Goal: Transaction & Acquisition: Book appointment/travel/reservation

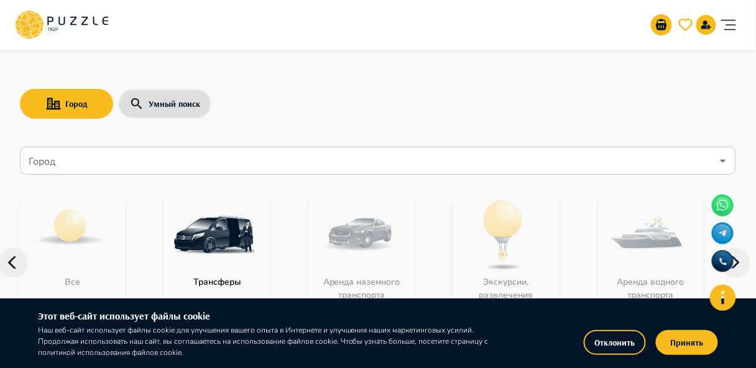
click at [585, 88] on div "Город Умный поиск" at bounding box center [378, 104] width 716 height 36
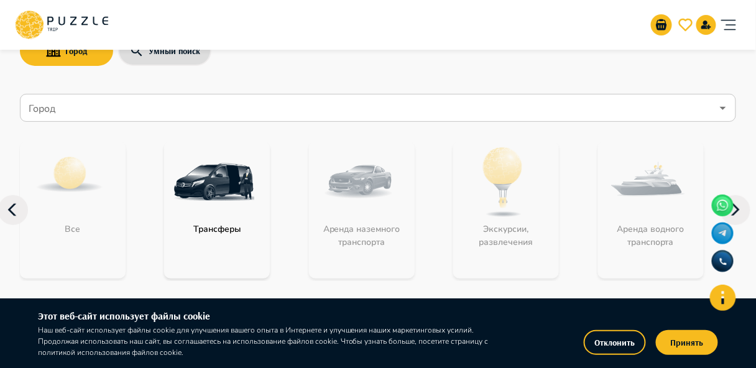
scroll to position [50, 0]
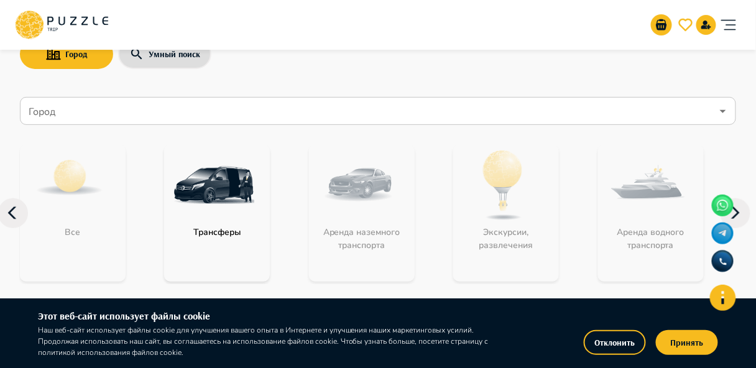
click at [231, 209] on img "category-get_transfer" at bounding box center [213, 185] width 81 height 81
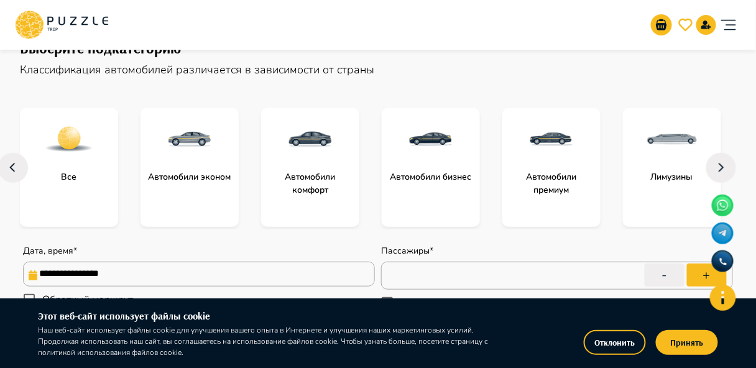
scroll to position [99, 0]
type textarea "*"
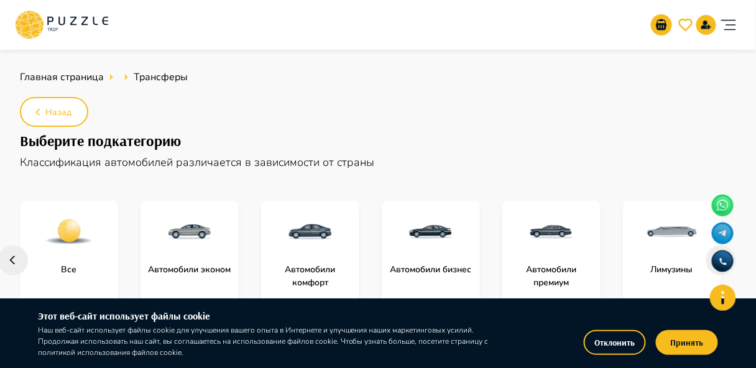
scroll to position [0, 0]
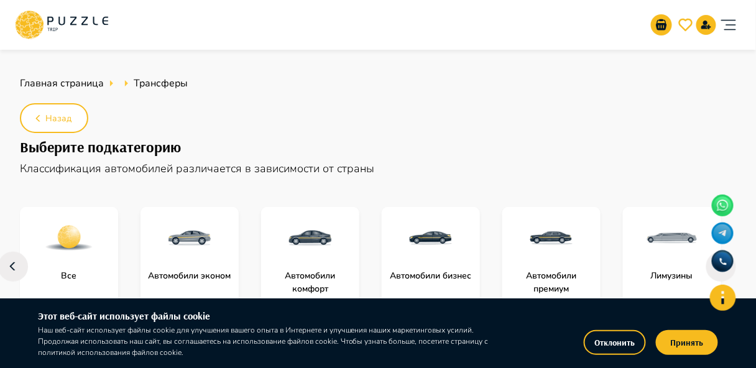
click at [22, 22] on icon at bounding box center [24, 23] width 11 height 9
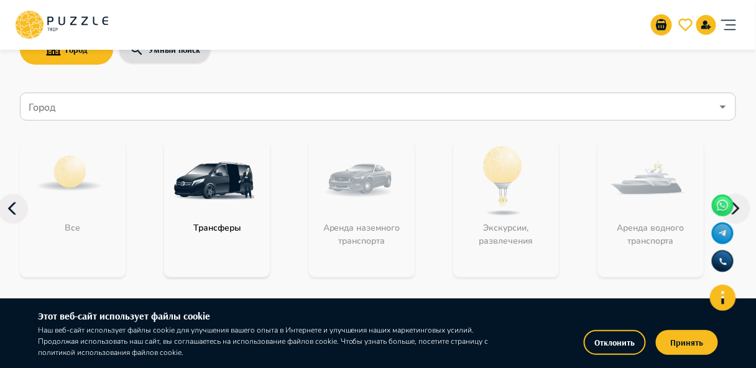
scroll to position [99, 0]
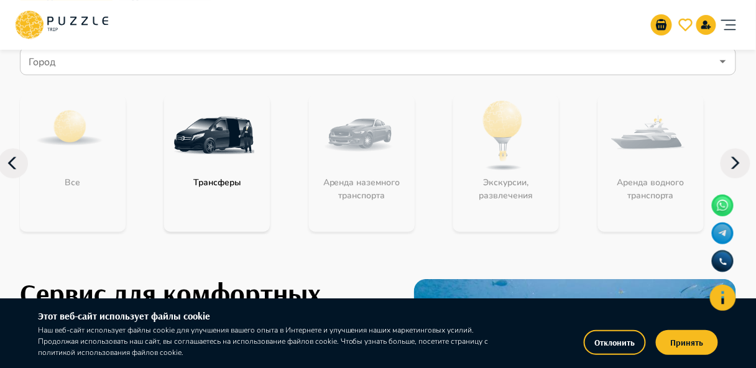
click at [743, 159] on icon at bounding box center [735, 164] width 30 height 30
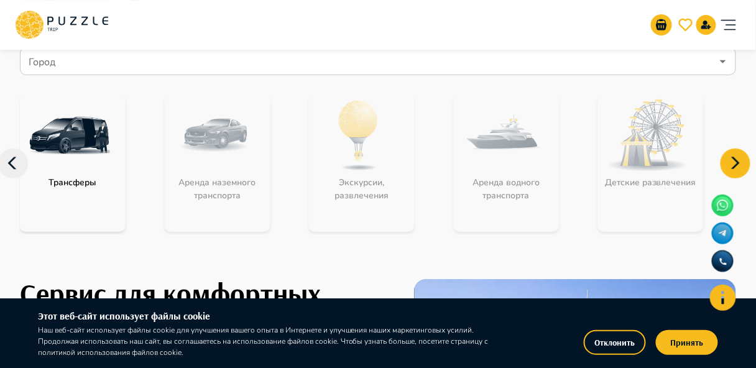
click at [743, 159] on icon at bounding box center [735, 164] width 30 height 30
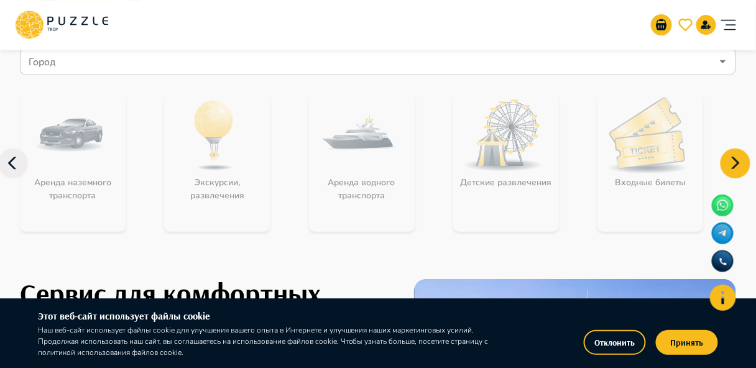
click at [743, 158] on icon at bounding box center [735, 164] width 30 height 30
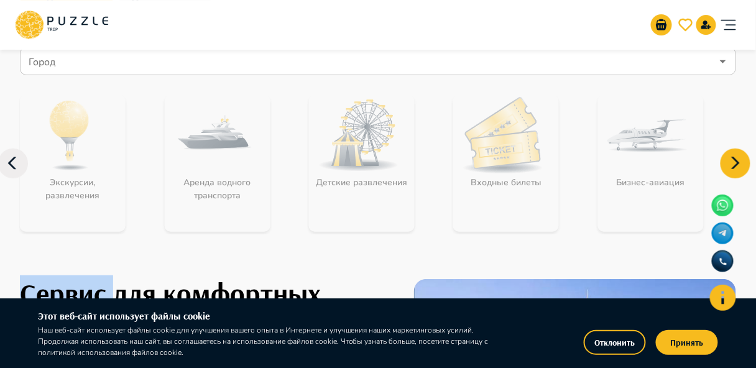
click at [743, 158] on icon at bounding box center [735, 164] width 30 height 30
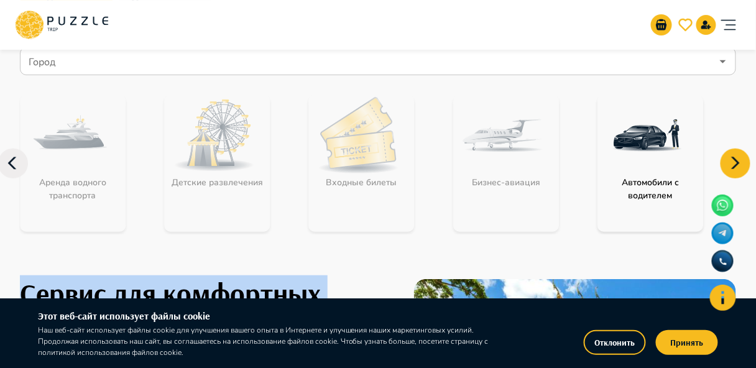
click at [743, 158] on icon at bounding box center [735, 164] width 30 height 30
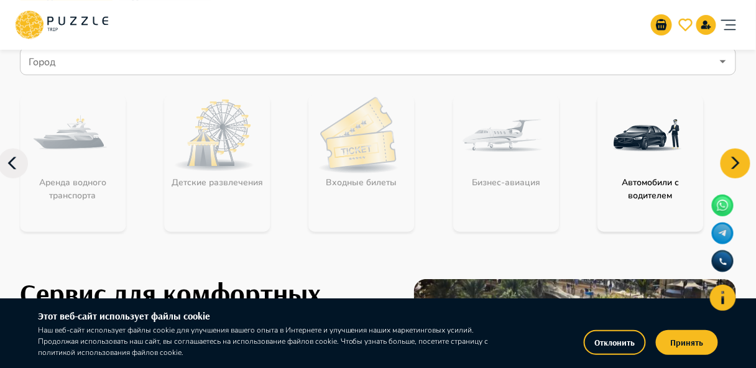
click at [15, 168] on icon at bounding box center [13, 164] width 30 height 30
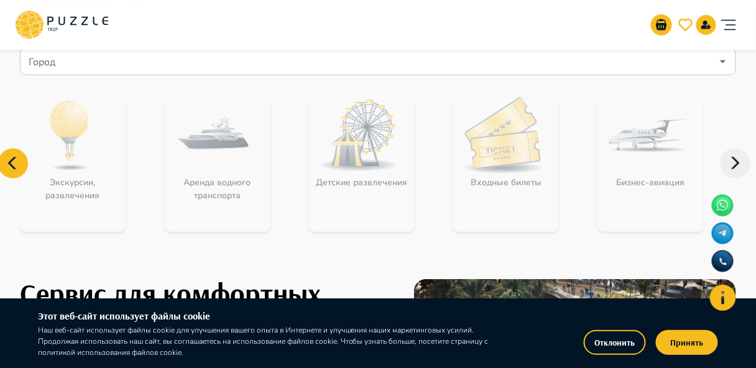
click at [15, 168] on icon at bounding box center [13, 164] width 30 height 30
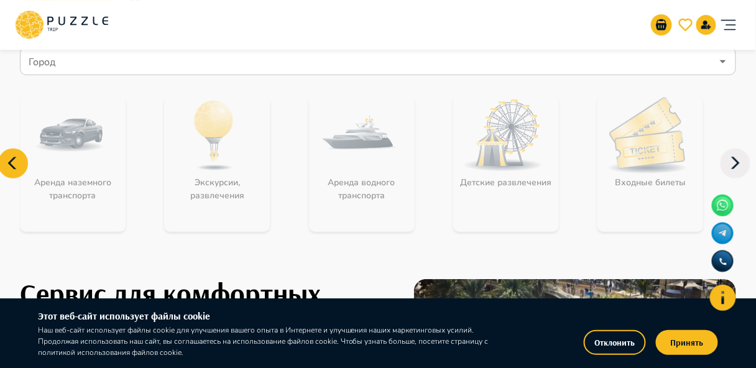
click at [15, 168] on icon at bounding box center [13, 164] width 30 height 30
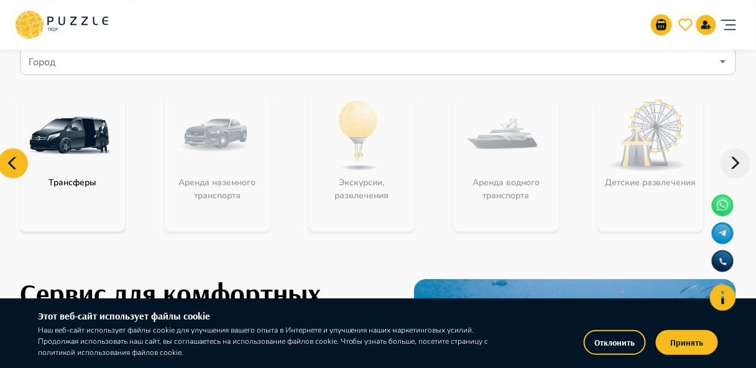
click at [64, 167] on img "category-get_transfer" at bounding box center [69, 135] width 81 height 81
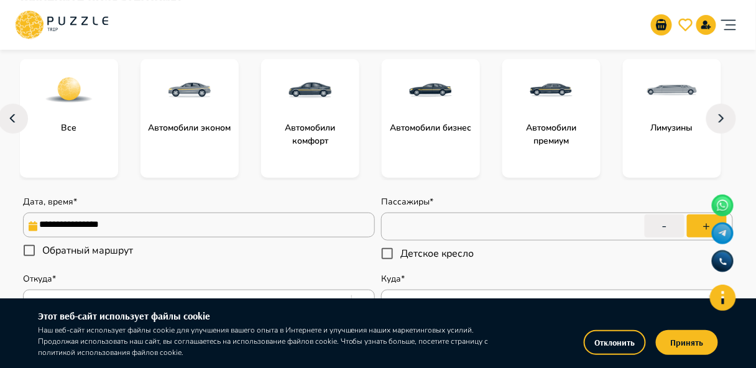
scroll to position [149, 0]
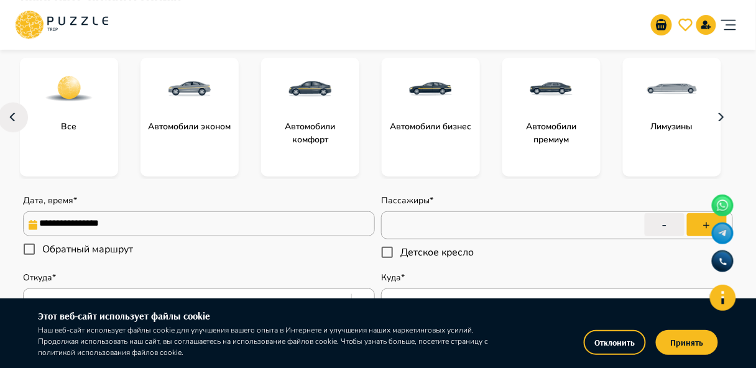
click at [724, 124] on icon "button" at bounding box center [721, 118] width 20 height 30
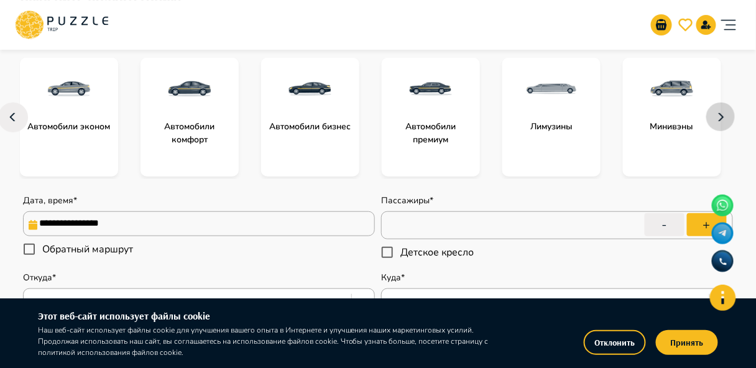
click at [724, 124] on icon "button" at bounding box center [721, 118] width 20 height 30
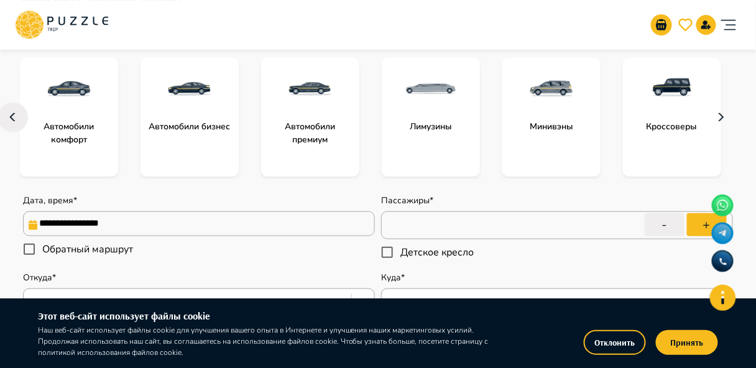
click at [724, 124] on icon "button" at bounding box center [721, 118] width 20 height 30
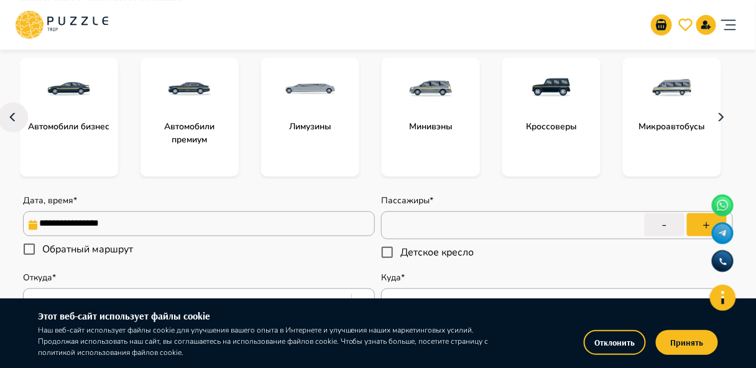
click at [724, 124] on icon "button" at bounding box center [721, 118] width 20 height 30
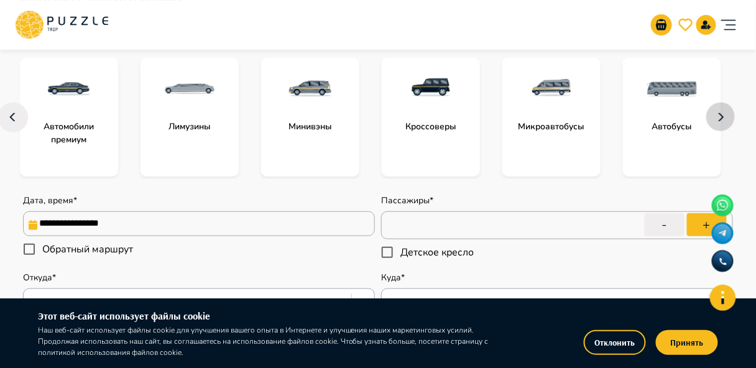
click at [724, 124] on icon "button" at bounding box center [721, 118] width 20 height 30
click at [567, 96] on img "subcategory-get_transfer_minibus" at bounding box center [551, 89] width 50 height 50
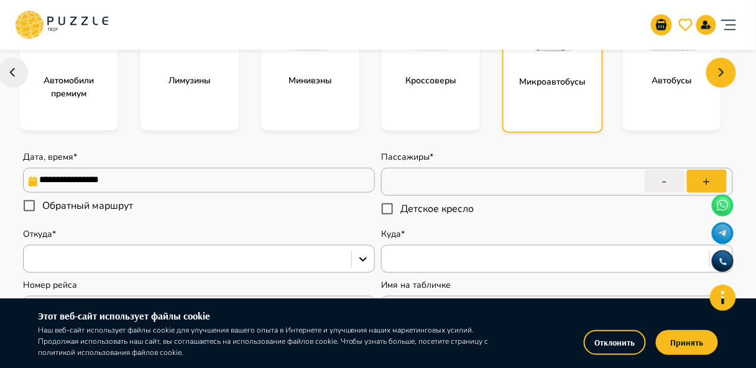
scroll to position [199, 0]
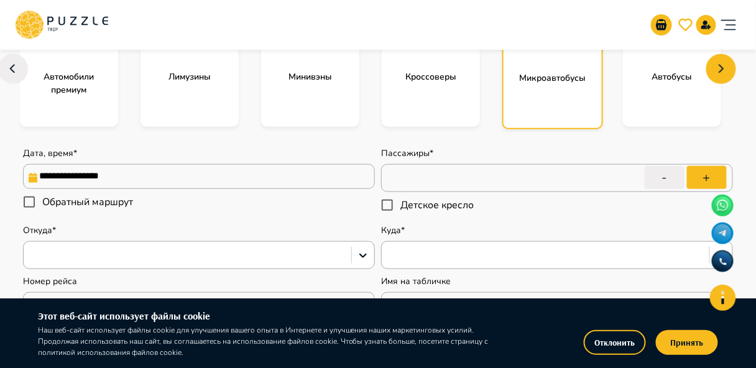
click at [237, 180] on input "**********" at bounding box center [199, 176] width 352 height 25
type textarea "*"
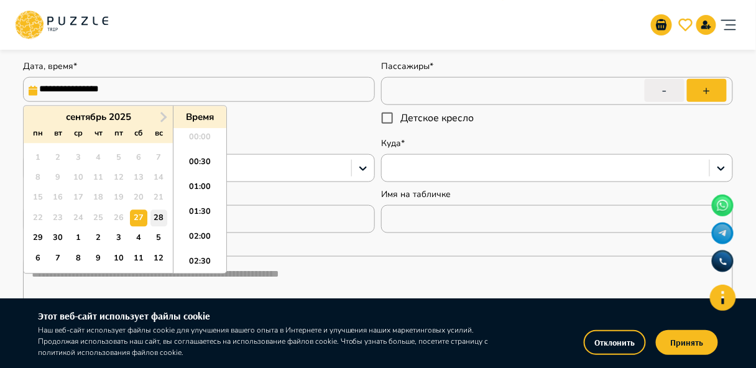
scroll to position [298, 0]
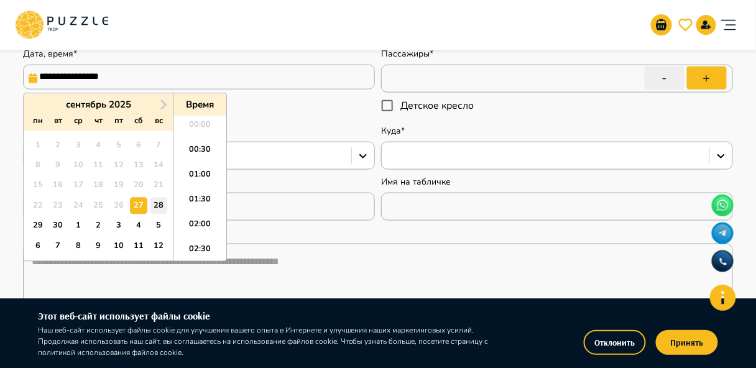
click at [150, 203] on div "28" at bounding box center [158, 206] width 17 height 17
type input "**********"
type textarea "*"
click at [193, 219] on li "02:00" at bounding box center [199, 228] width 53 height 25
type input "**********"
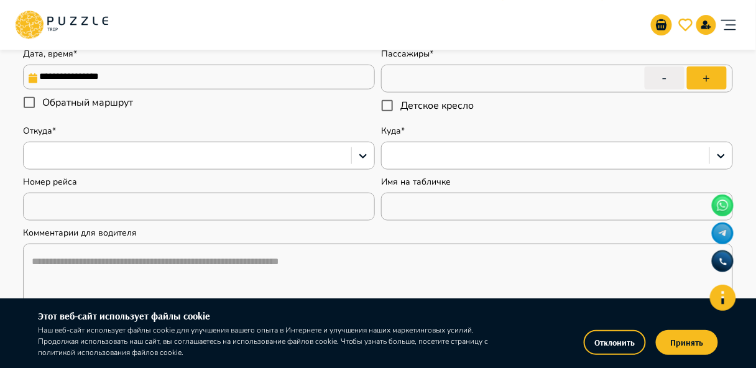
type textarea "*"
click at [705, 76] on button "+" at bounding box center [707, 77] width 40 height 23
type input "*"
type textarea "*"
click at [705, 76] on button "+" at bounding box center [707, 77] width 40 height 23
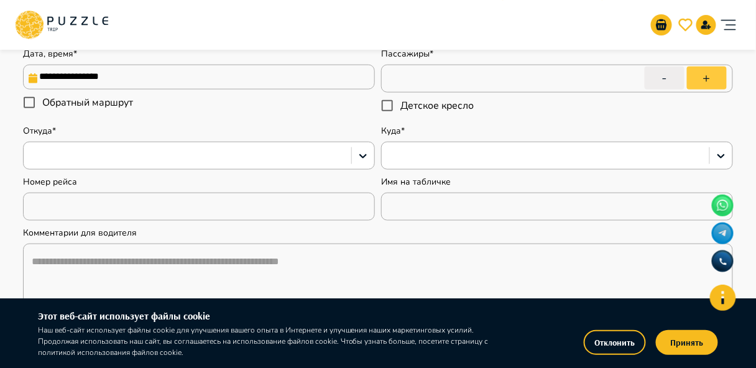
type input "*"
type textarea "*"
click at [705, 76] on button "+" at bounding box center [707, 77] width 40 height 23
type input "*"
type textarea "*"
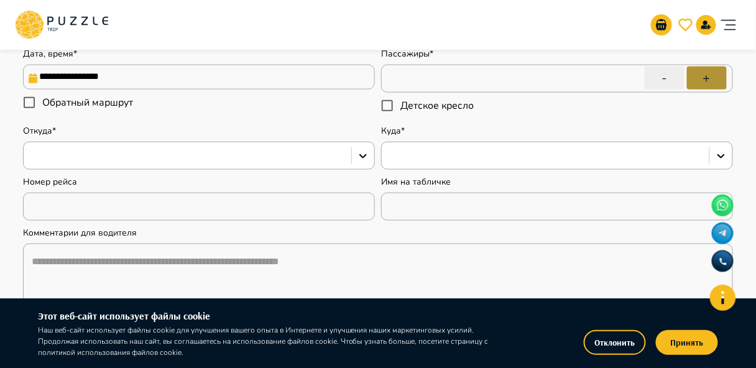
click at [705, 76] on button "+" at bounding box center [707, 77] width 40 height 23
type input "*"
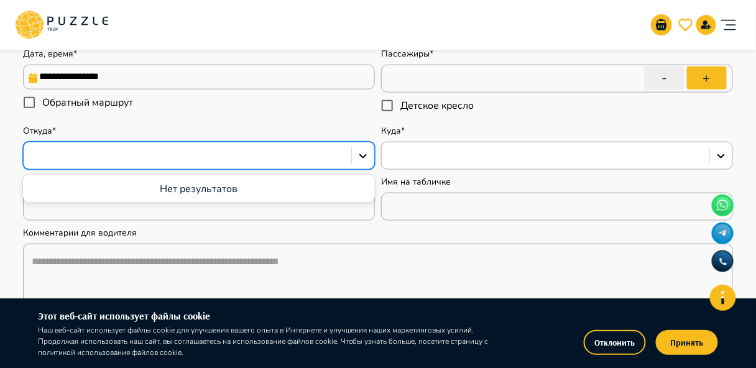
click at [309, 163] on div at bounding box center [187, 156] width 315 height 16
type textarea "*"
type input "**"
type textarea "*"
type input "***"
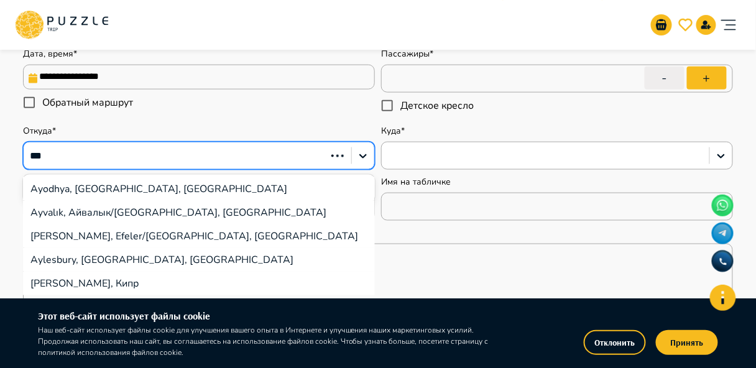
type textarea "*"
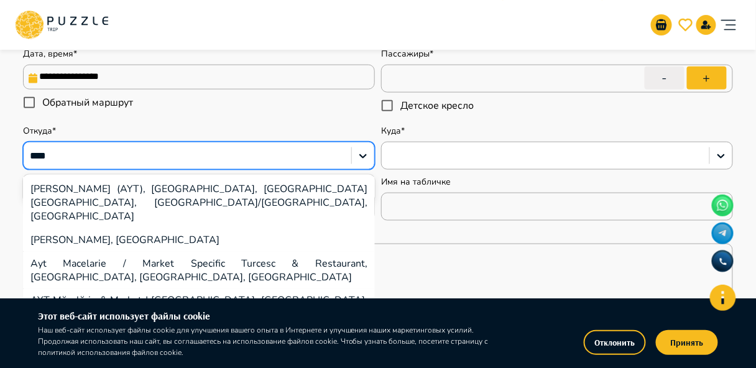
type input "*****"
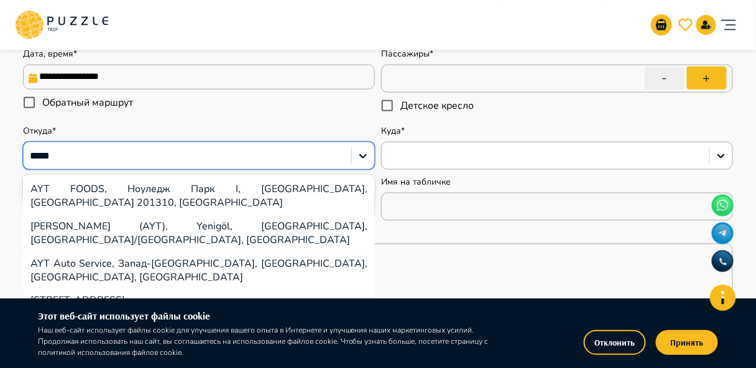
click at [247, 221] on div "[PERSON_NAME] (AYT), Yenigöl, [GEOGRAPHIC_DATA], [GEOGRAPHIC_DATA]/[GEOGRAPHIC_…" at bounding box center [199, 232] width 352 height 37
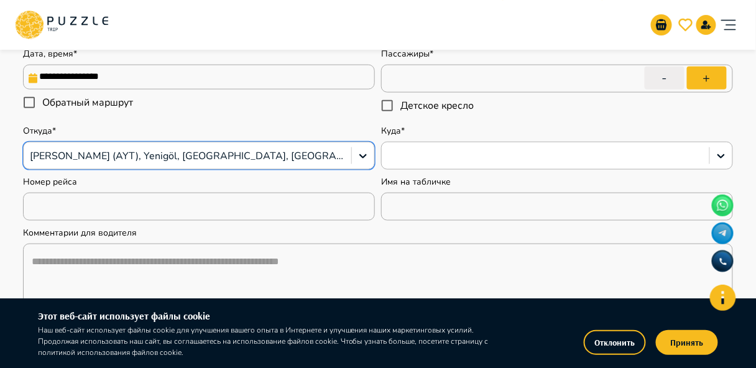
type textarea "*"
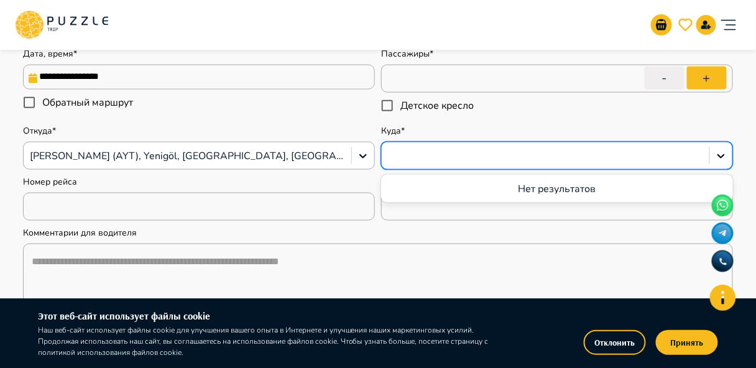
click at [438, 152] on div at bounding box center [545, 156] width 315 height 16
type input "*"
type textarea "*"
type input "**"
type textarea "*"
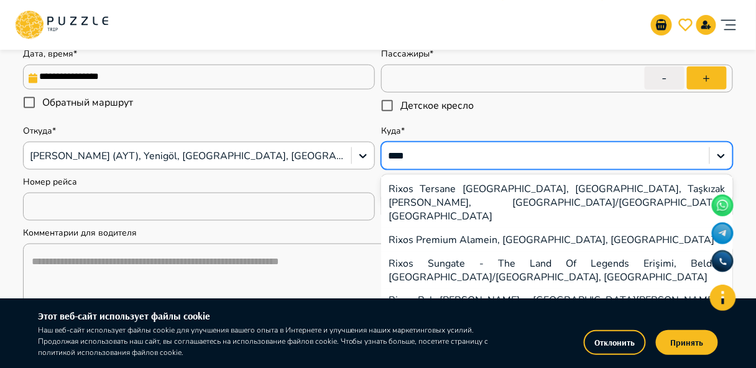
type input "*****"
click at [457, 252] on div "Rixos Sungate - The Land Of Legends Erişimi, Beldibi, [GEOGRAPHIC_DATA]/[GEOGRA…" at bounding box center [557, 270] width 352 height 37
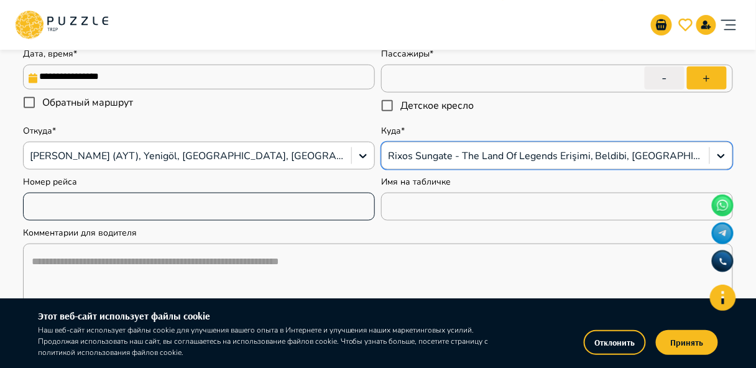
click at [275, 204] on input "text" at bounding box center [199, 206] width 352 height 25
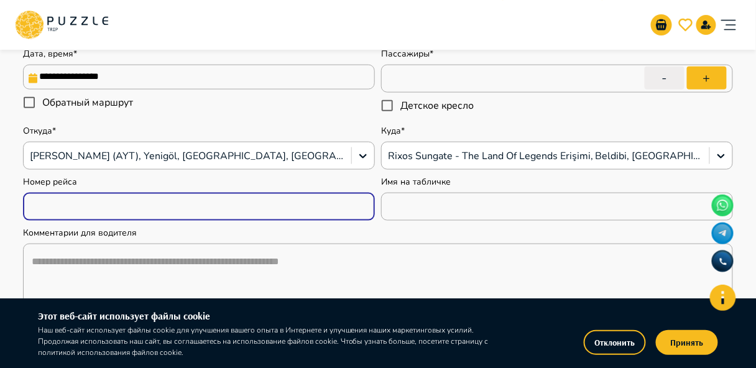
type textarea "*"
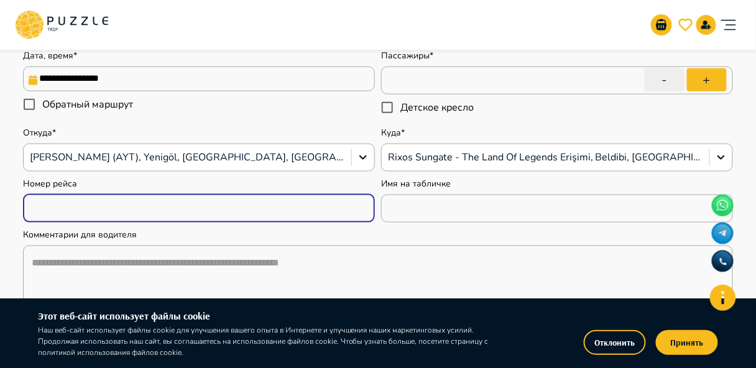
type input "*"
type textarea "*"
type input "**"
type textarea "*"
type input "***"
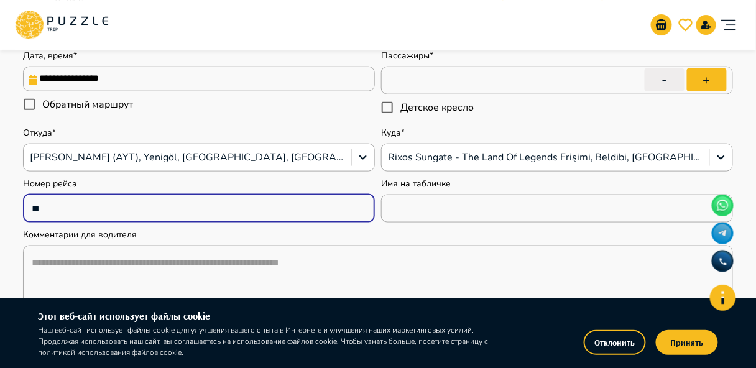
type textarea "*"
type input "****"
type textarea "*"
type input "*****"
type textarea "*"
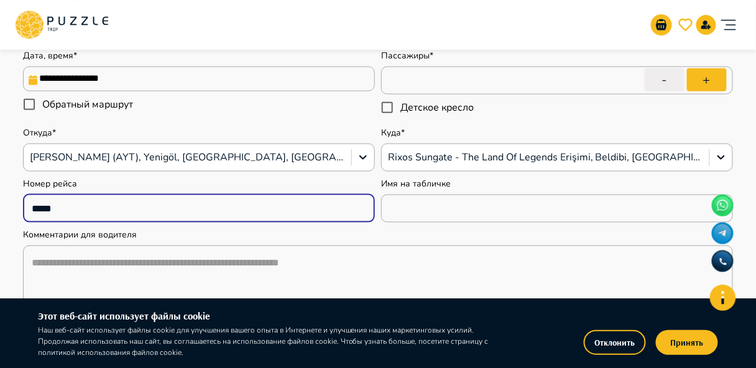
type input "******"
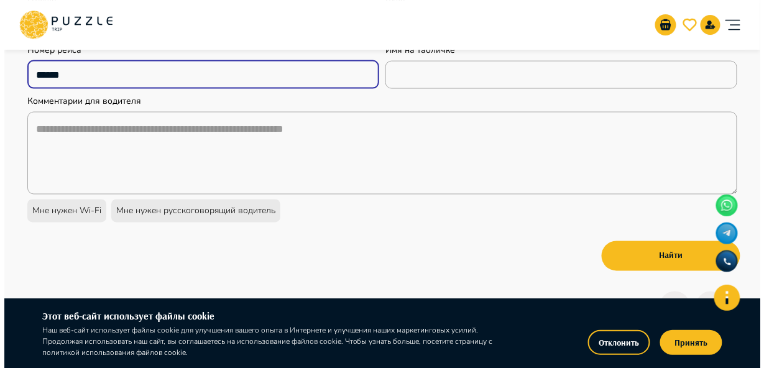
scroll to position [447, 0]
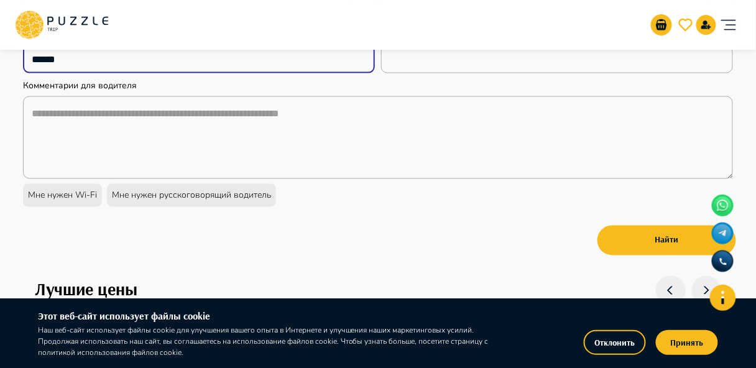
type textarea "*"
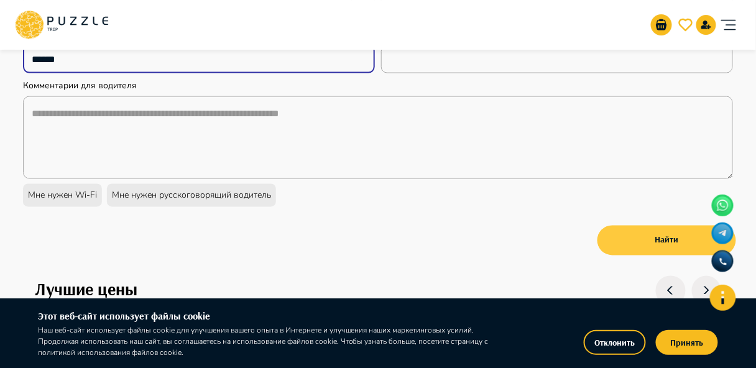
type input "******"
click at [623, 245] on button "Найти" at bounding box center [666, 241] width 139 height 30
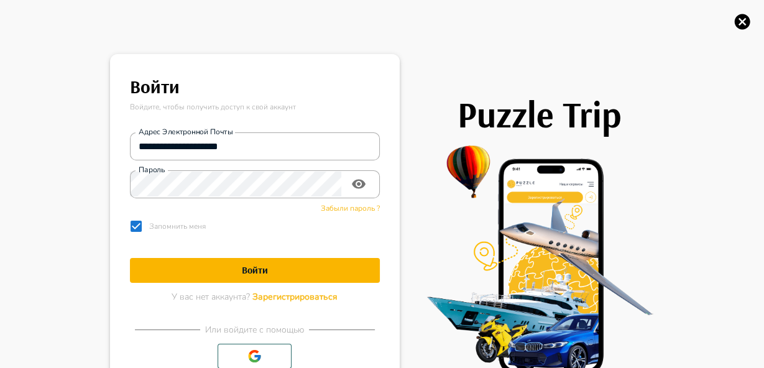
click at [257, 265] on h1 "Войти" at bounding box center [255, 270] width 250 height 12
type textarea "*"
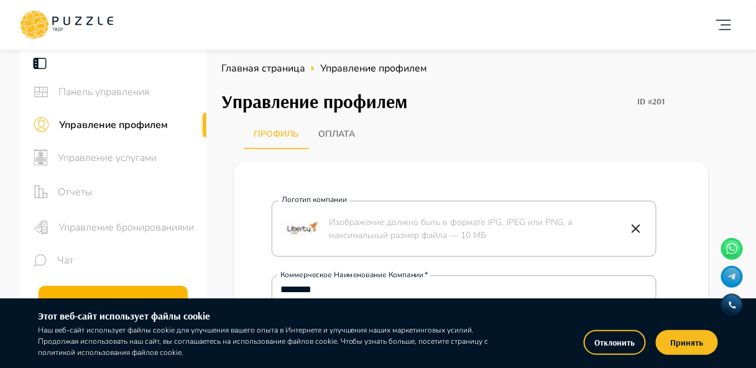
click at [30, 19] on icon at bounding box center [29, 23] width 11 height 9
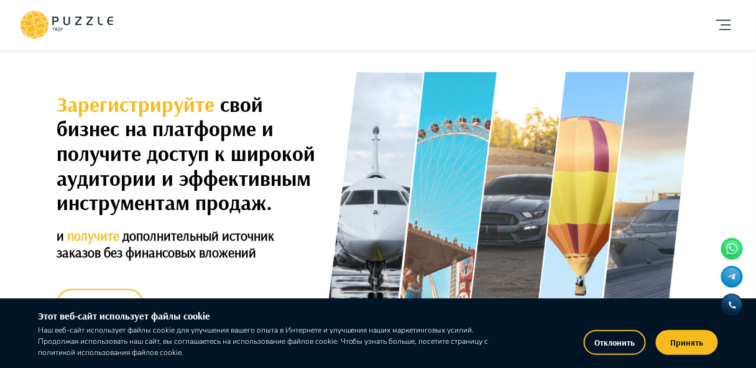
click at [716, 29] on icon "account of current user" at bounding box center [723, 24] width 25 height 25
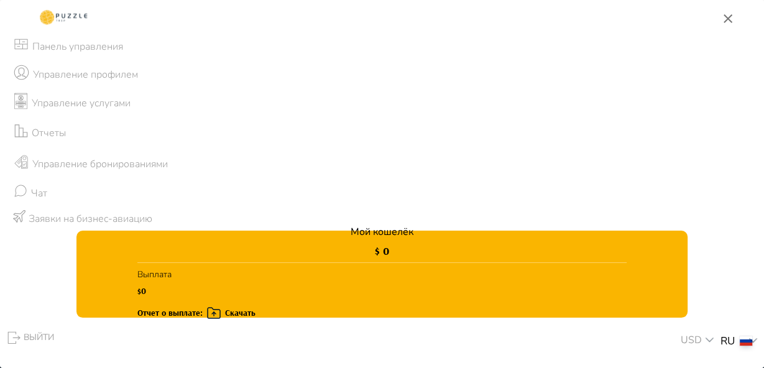
click at [67, 21] on rect at bounding box center [64, 17] width 57 height 25
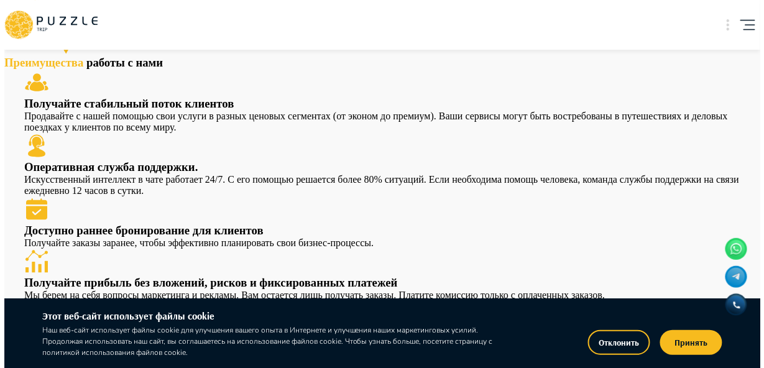
scroll to position [597, 0]
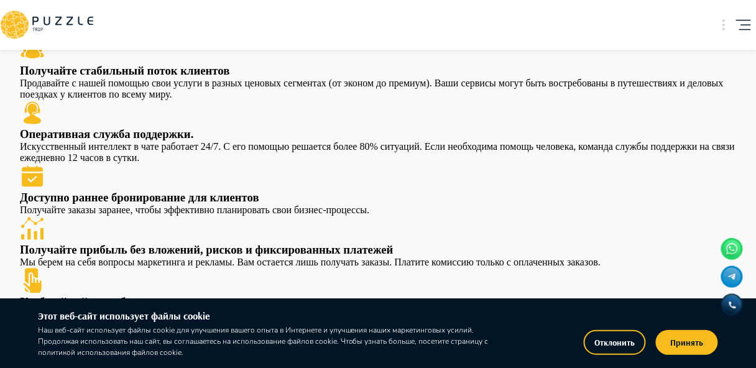
click at [736, 24] on div "Добавить карточку RU ** LIBERTY Организатор услуг" at bounding box center [378, 25] width 756 height 50
click at [734, 25] on icon "account of current user" at bounding box center [743, 24] width 25 height 25
